Goal: Transaction & Acquisition: Obtain resource

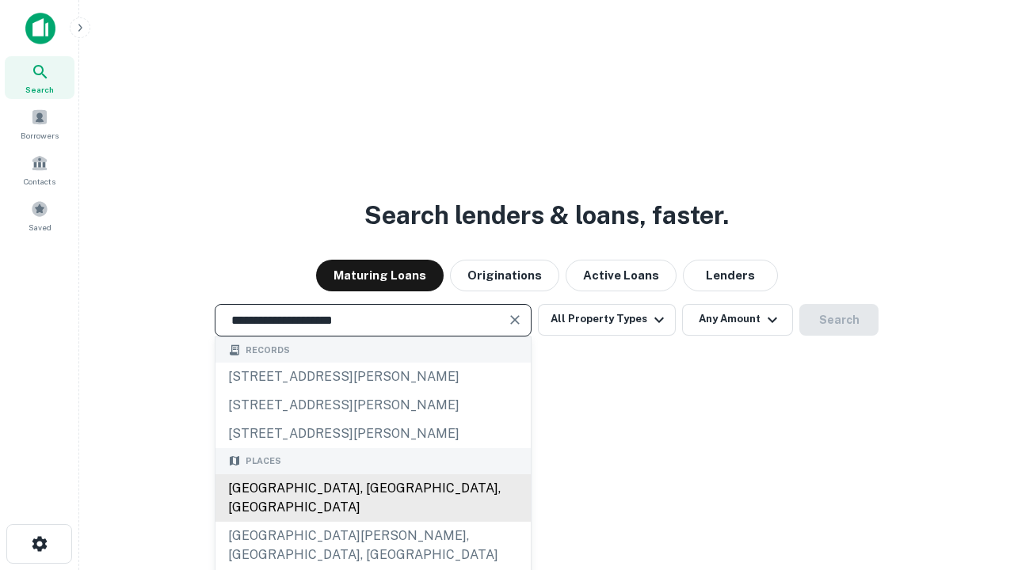
click at [372, 522] on div "Santa Monica, CA, USA" at bounding box center [372, 498] width 315 height 48
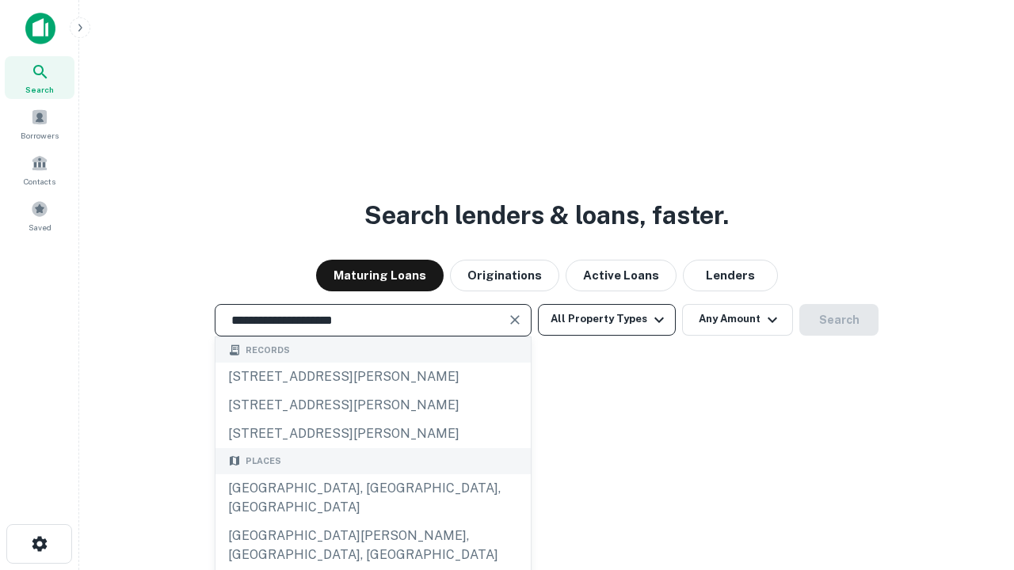
type input "**********"
click at [607, 319] on button "All Property Types" at bounding box center [607, 320] width 138 height 32
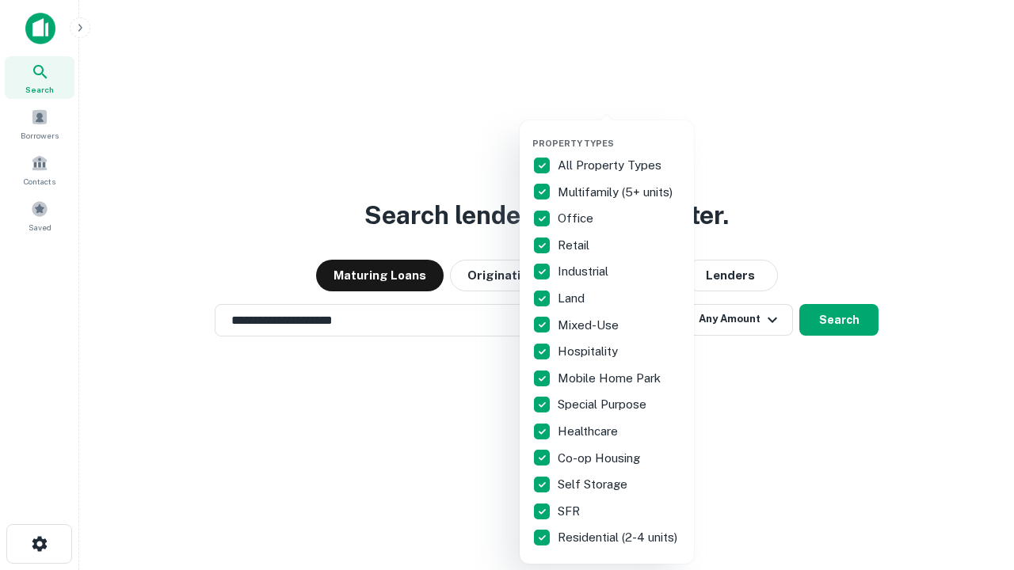
click at [619, 133] on button "button" at bounding box center [619, 133] width 174 height 1
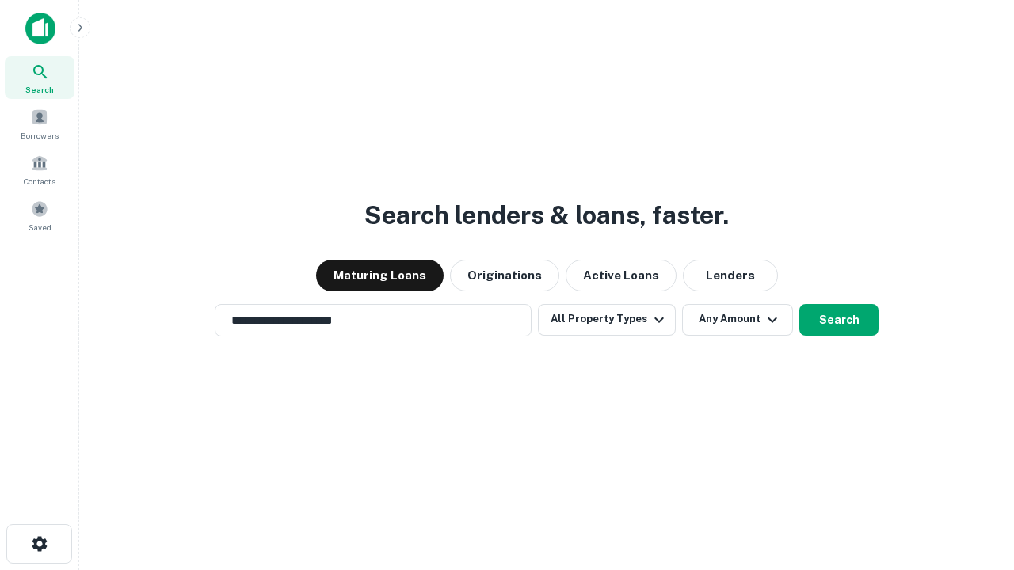
scroll to position [10, 191]
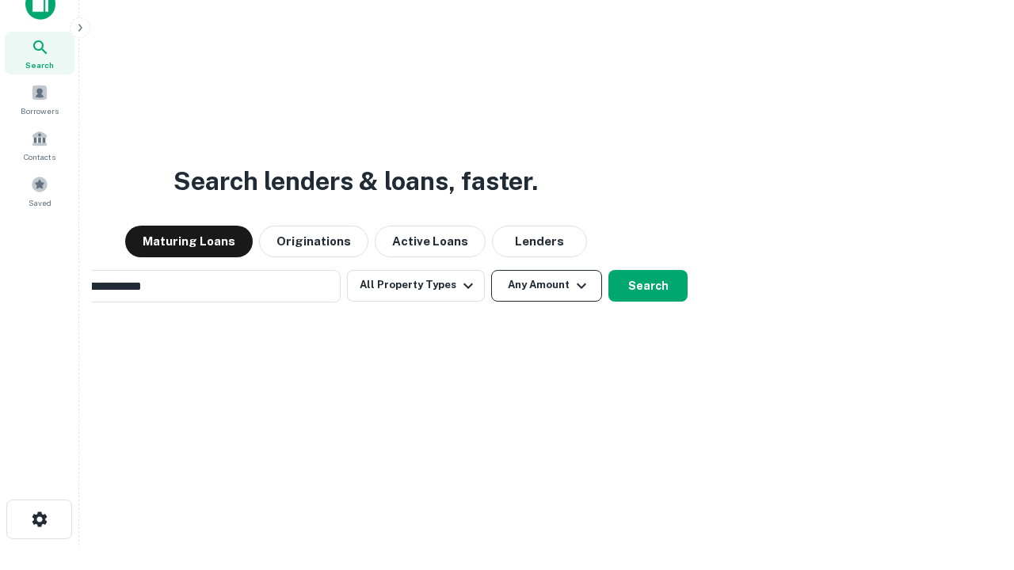
click at [491, 270] on button "Any Amount" at bounding box center [546, 286] width 111 height 32
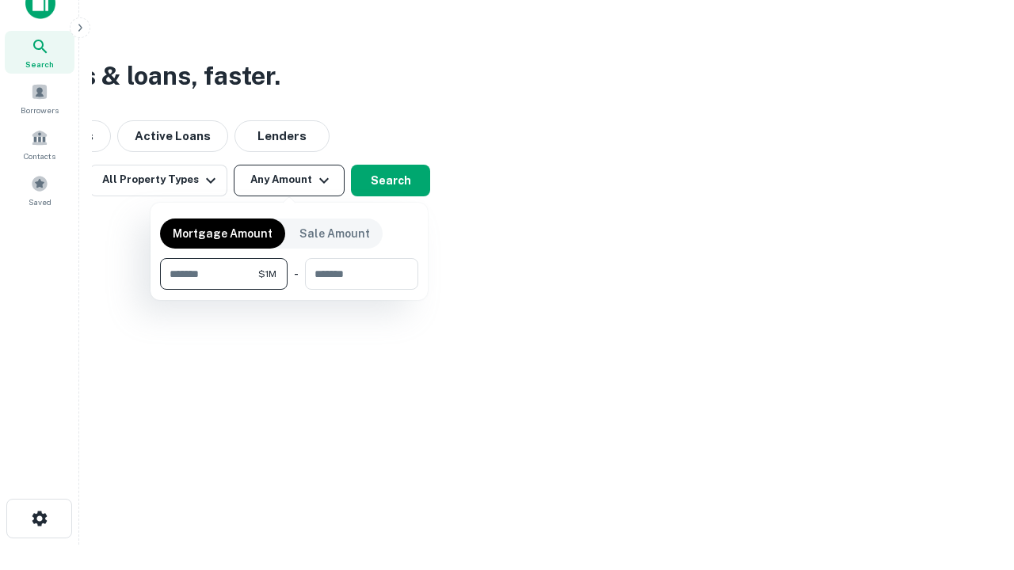
type input "*******"
click at [289, 290] on button "button" at bounding box center [289, 290] width 258 height 1
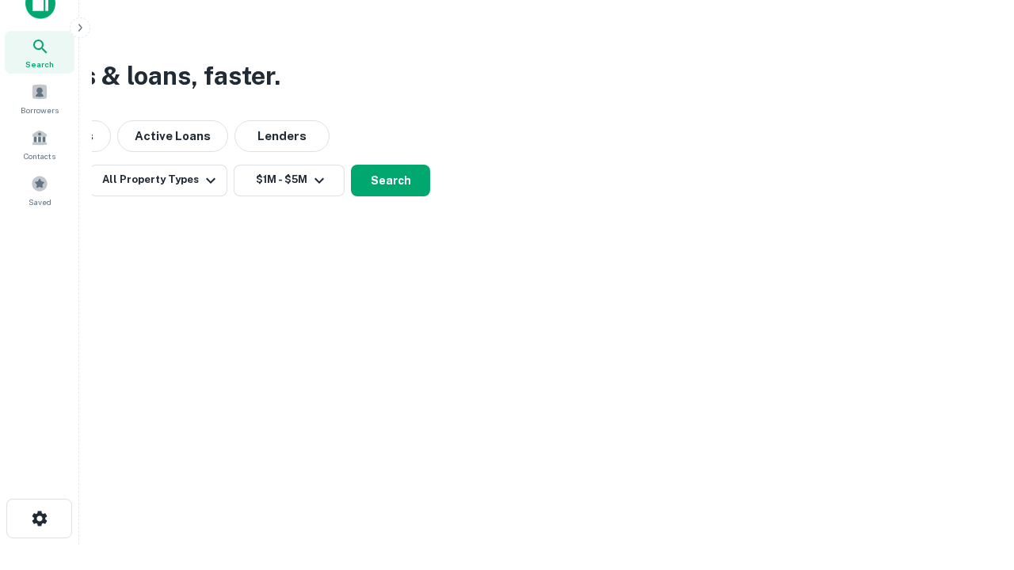
scroll to position [10, 292]
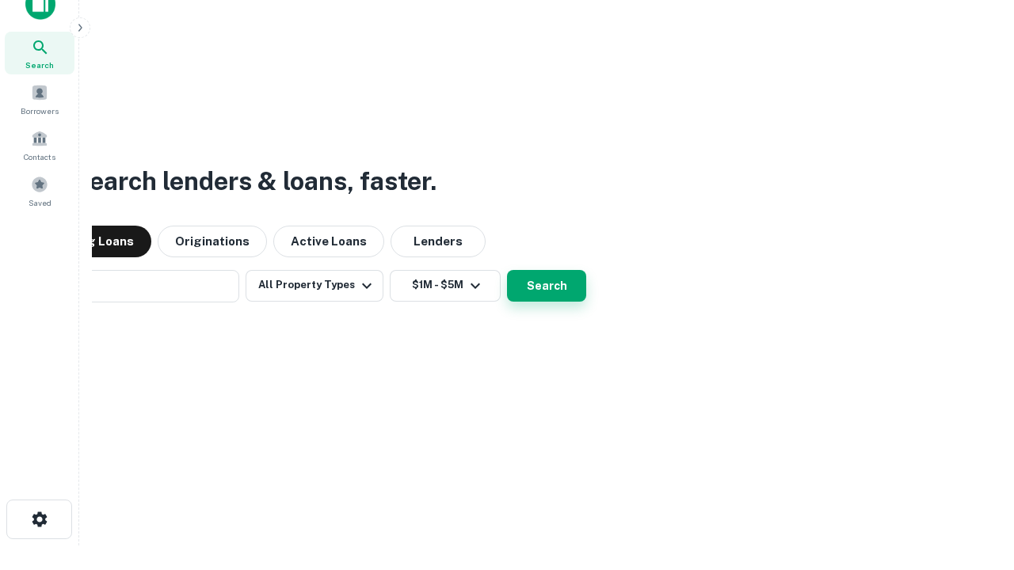
click at [507, 270] on button "Search" at bounding box center [546, 286] width 79 height 32
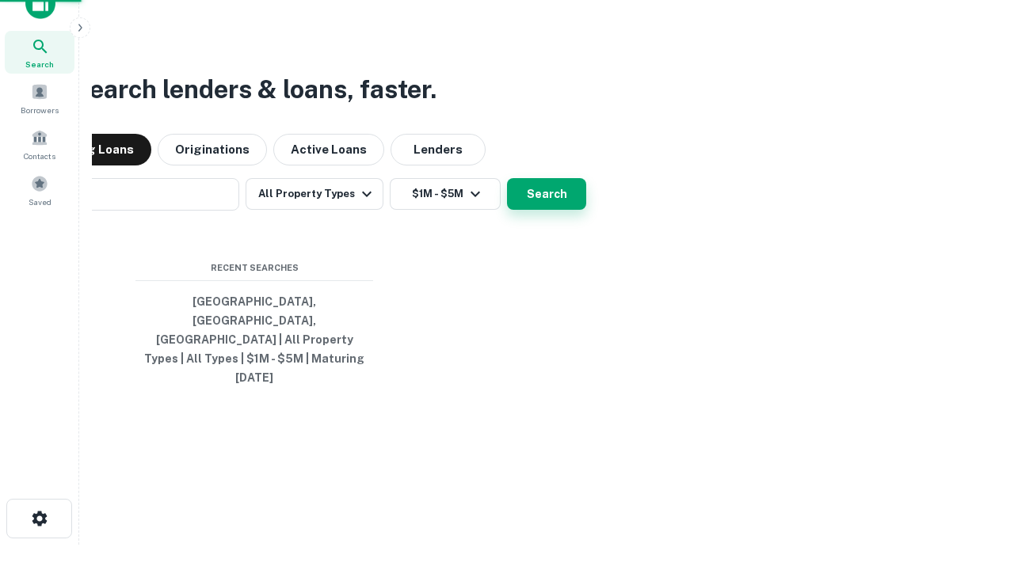
scroll to position [42, 448]
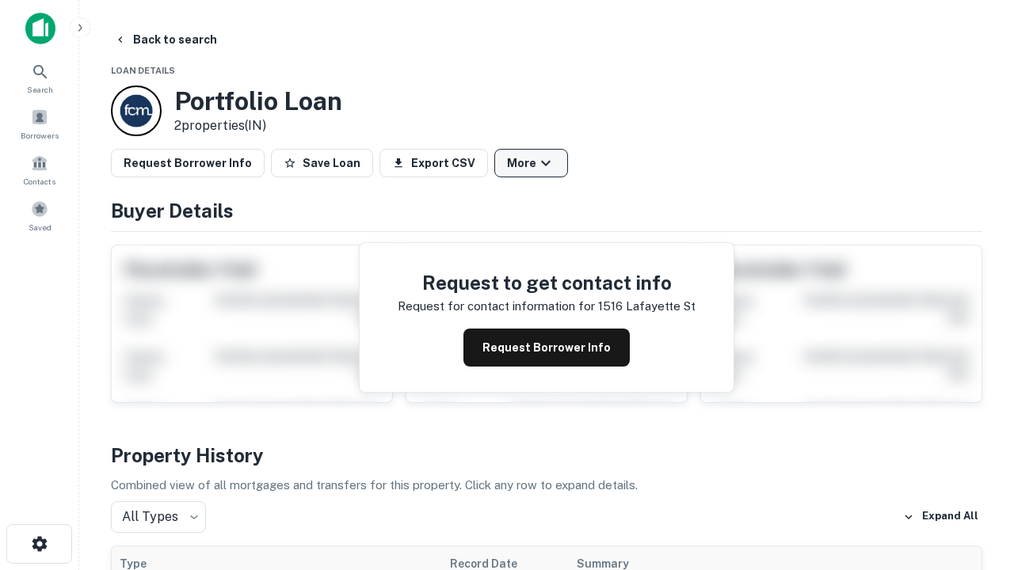
click at [531, 163] on button "More" at bounding box center [531, 163] width 74 height 29
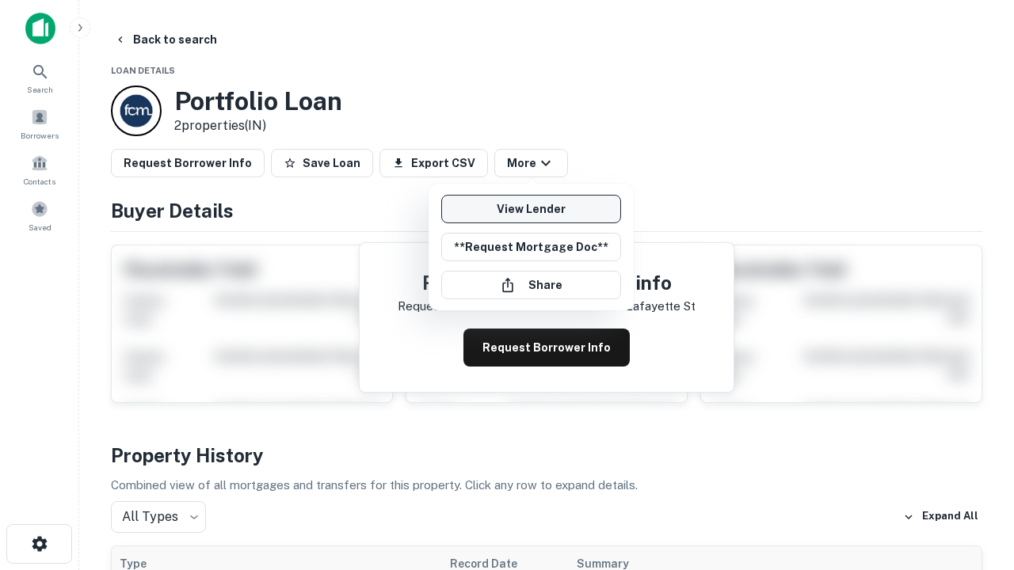
click at [531, 209] on link "View Lender" at bounding box center [531, 209] width 180 height 29
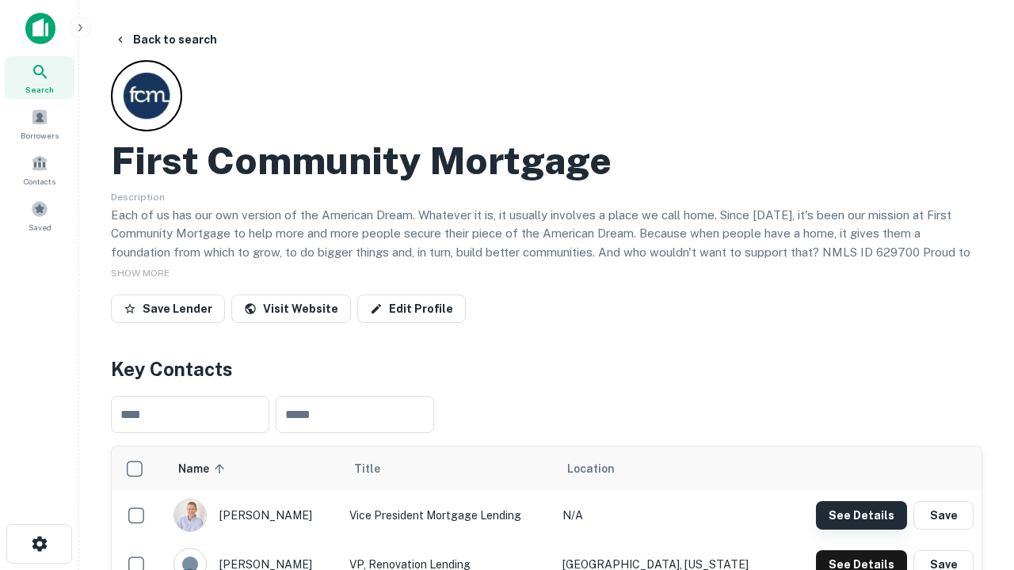
click at [861, 515] on button "See Details" at bounding box center [861, 515] width 91 height 29
click at [39, 544] on icon "button" at bounding box center [39, 544] width 19 height 19
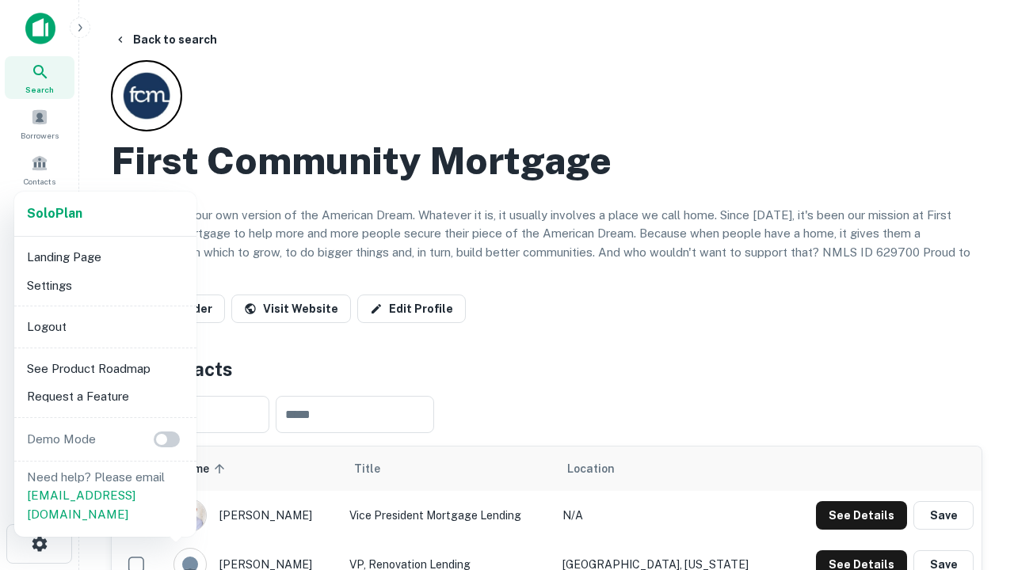
click at [105, 326] on li "Logout" at bounding box center [106, 327] width 170 height 29
